Goal: Information Seeking & Learning: Learn about a topic

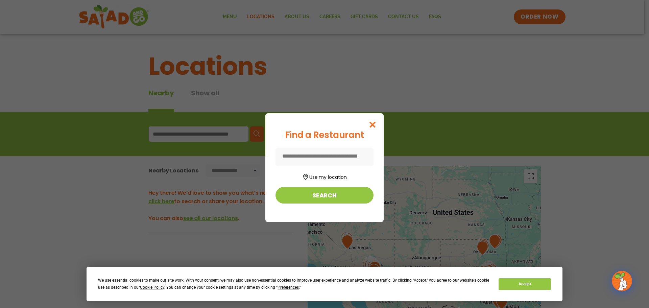
click at [319, 157] on input at bounding box center [324, 157] width 98 height 18
type input "*****"
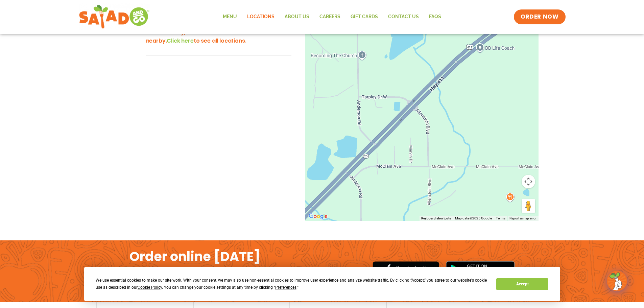
scroll to position [34, 0]
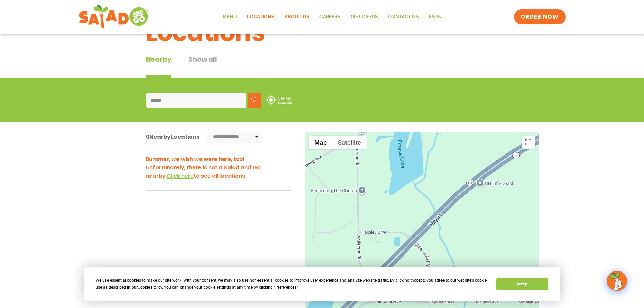
click at [294, 15] on link "About Us" at bounding box center [297, 17] width 35 height 16
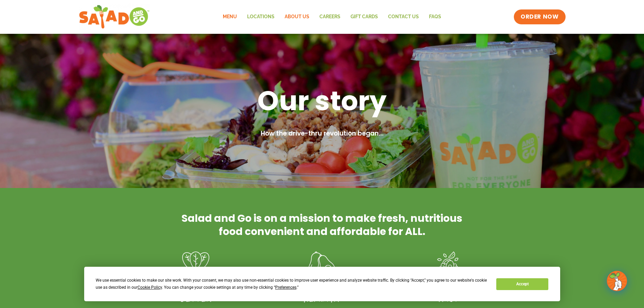
click at [233, 14] on link "Menu" at bounding box center [230, 17] width 24 height 16
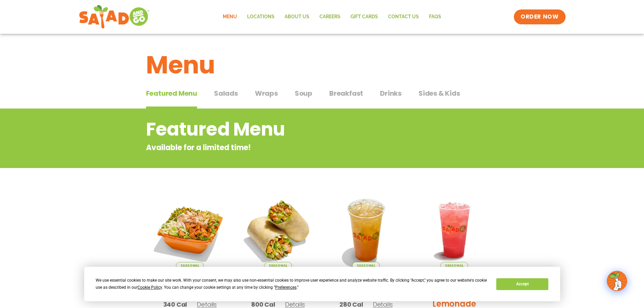
click at [300, 97] on span "Soup" at bounding box center [304, 93] width 18 height 10
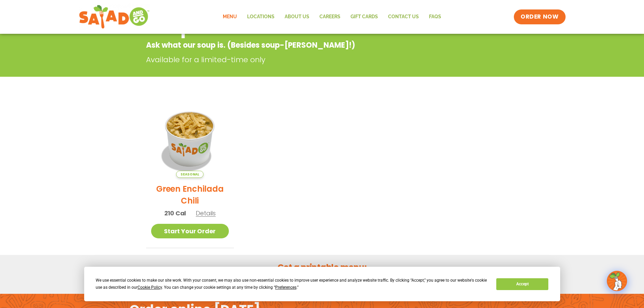
scroll to position [34, 0]
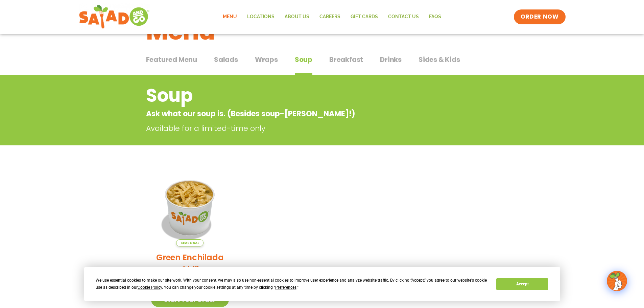
click at [360, 65] on button "Breakfast Breakfast" at bounding box center [346, 64] width 34 height 21
